Goal: Complete application form

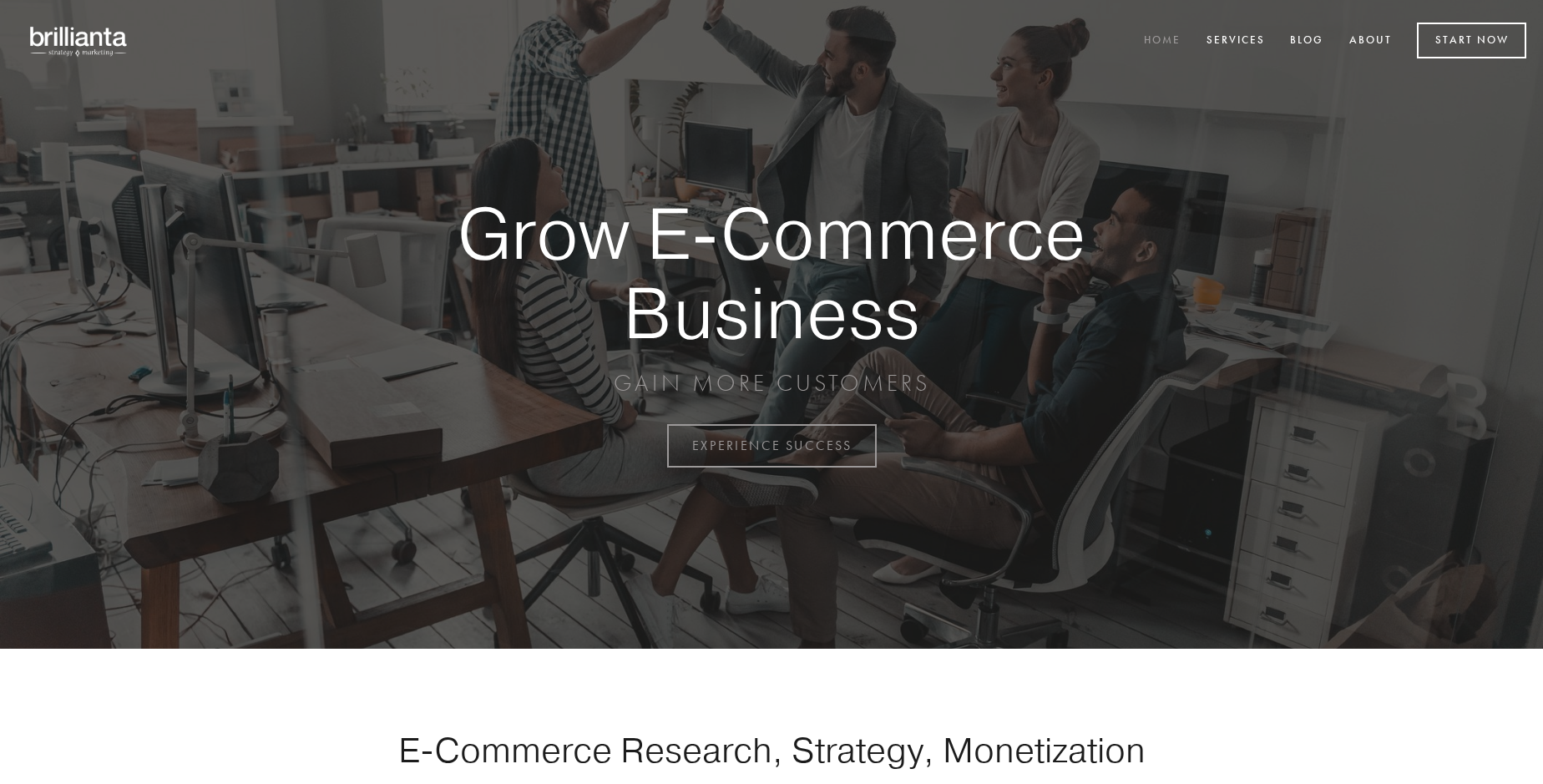
scroll to position [4378, 0]
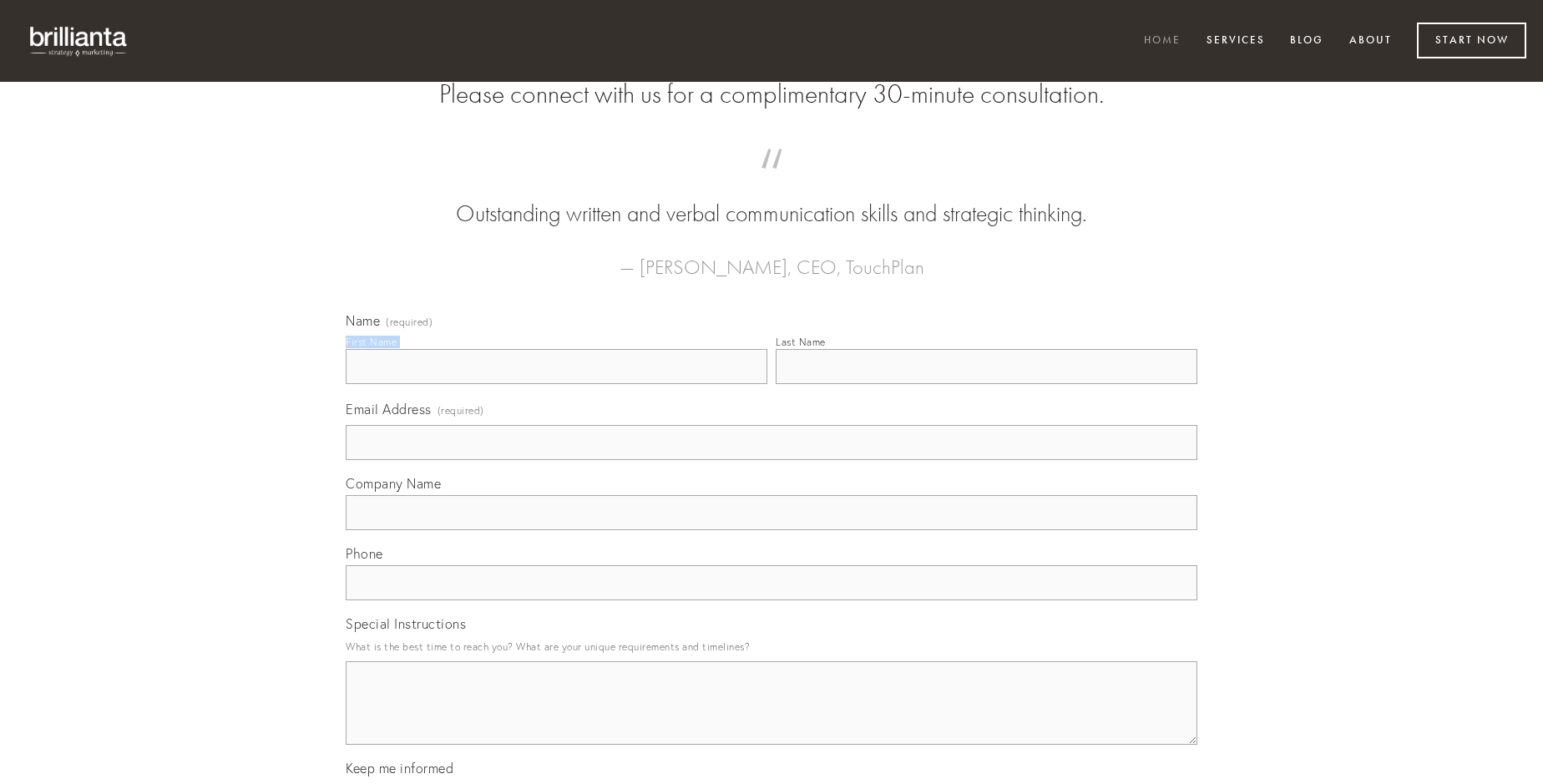
type input "[PERSON_NAME]"
click at [986, 384] on input "Last Name" at bounding box center [986, 366] width 422 height 35
type input "[PERSON_NAME]"
click at [772, 460] on input "Email Address (required)" at bounding box center [772, 443] width 852 height 35
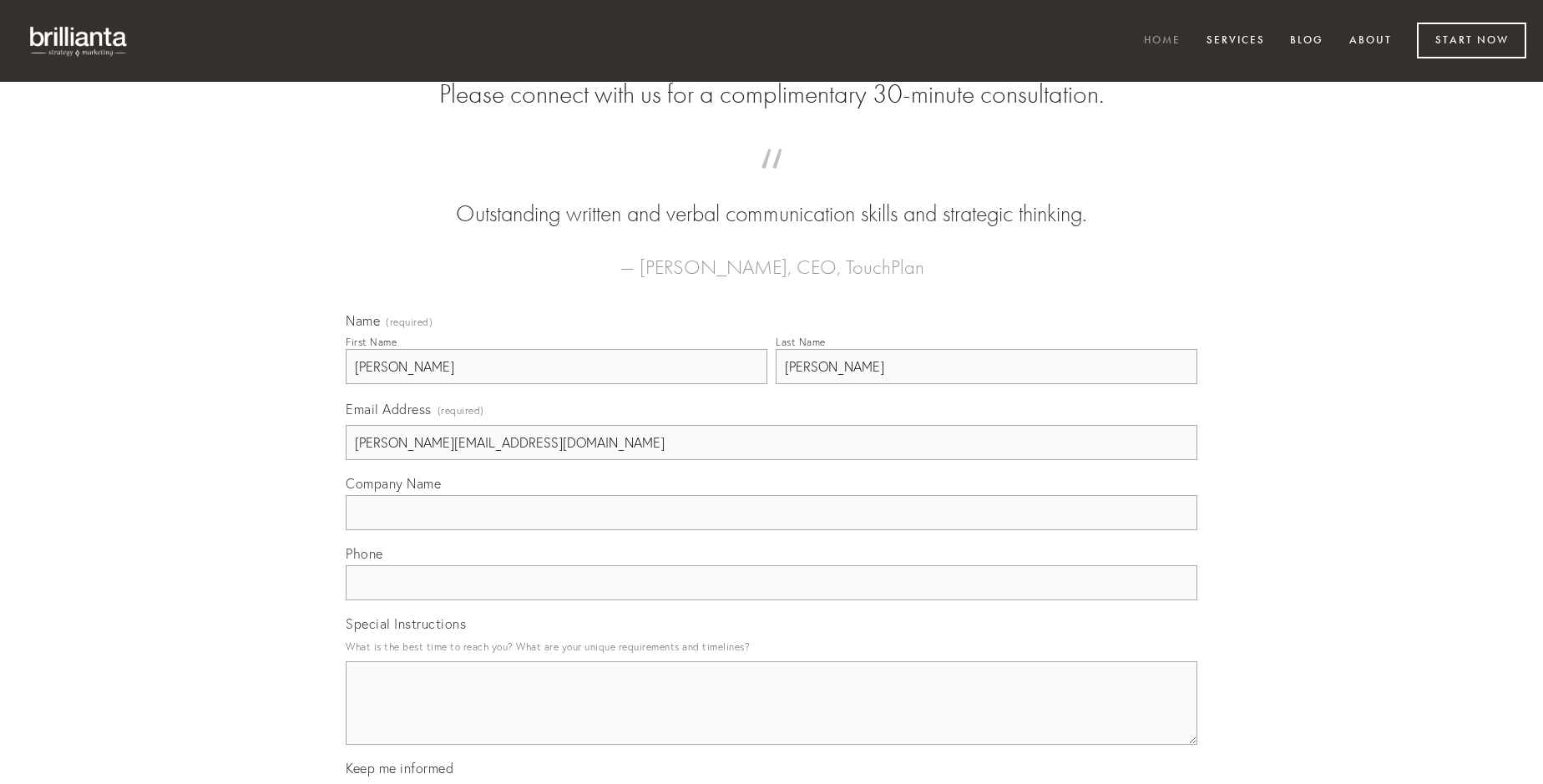
type input "[PERSON_NAME][EMAIL_ADDRESS][DOMAIN_NAME]"
click at [772, 530] on input "Company Name" at bounding box center [772, 513] width 852 height 35
type input "omnis"
click at [772, 600] on input "text" at bounding box center [772, 583] width 852 height 35
click at [772, 719] on textarea "Special Instructions" at bounding box center [772, 704] width 852 height 84
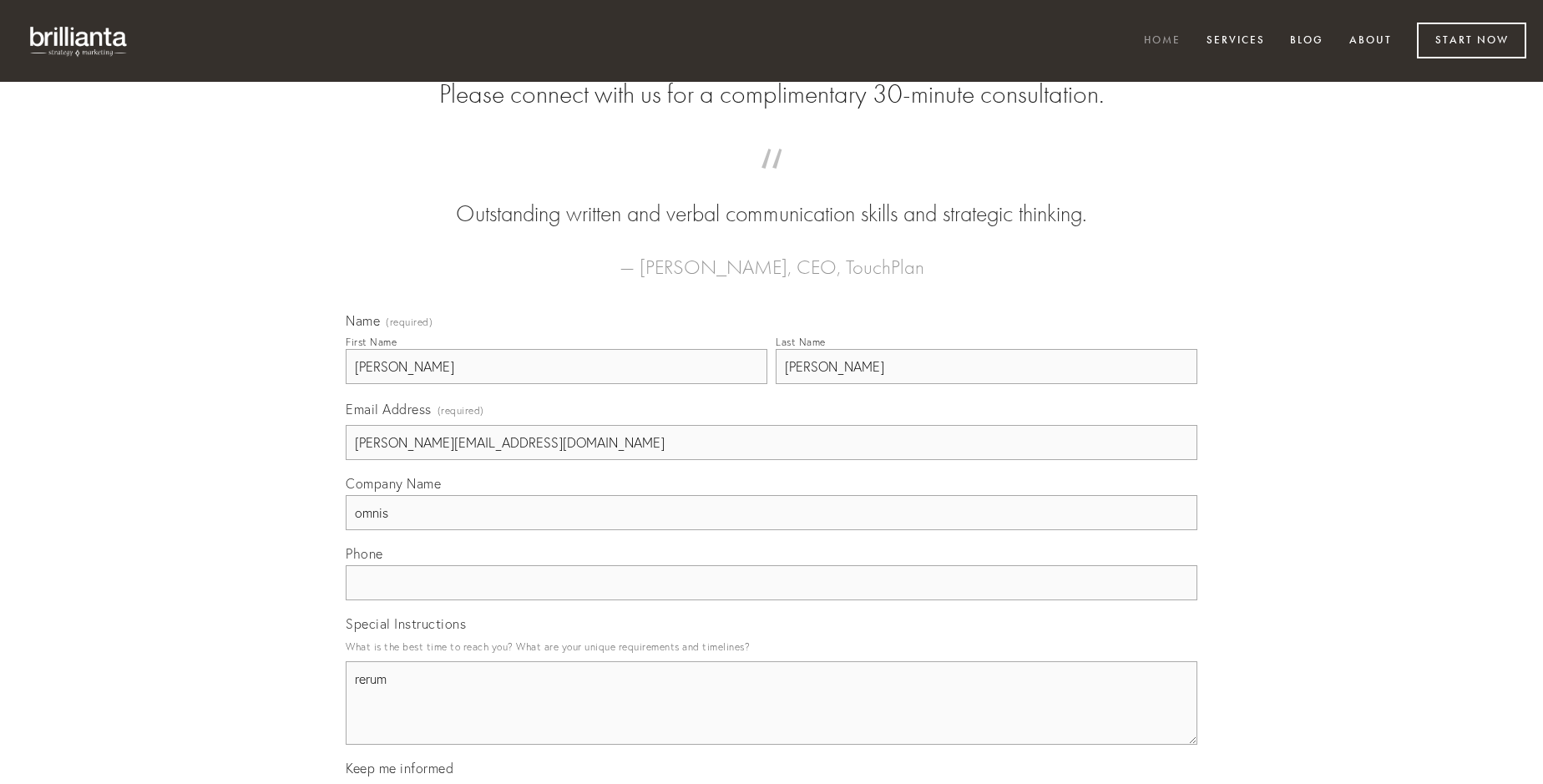
type textarea "rerum"
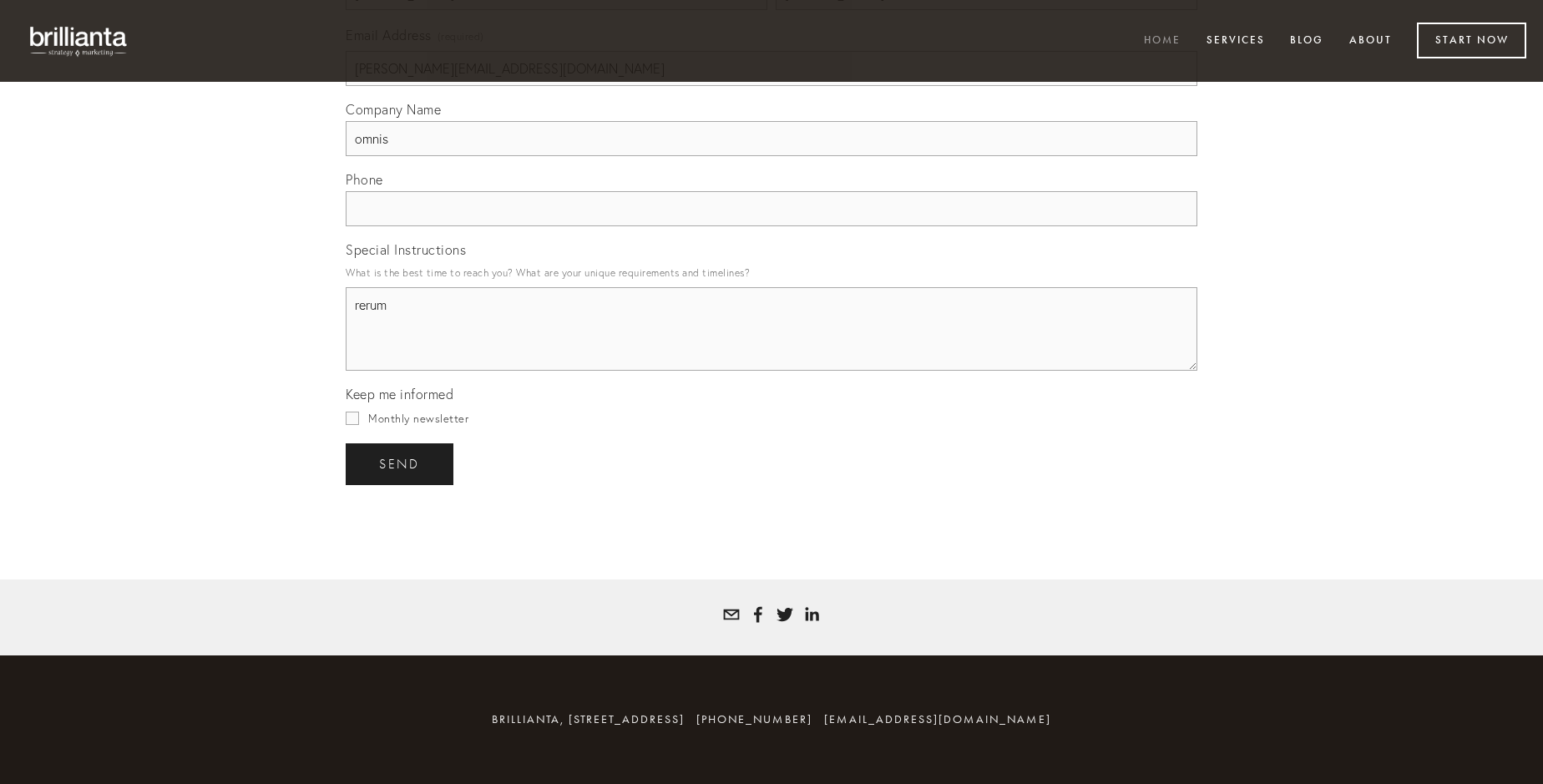
click at [401, 464] on span "send" at bounding box center [399, 465] width 41 height 15
